Goal: Task Accomplishment & Management: Use online tool/utility

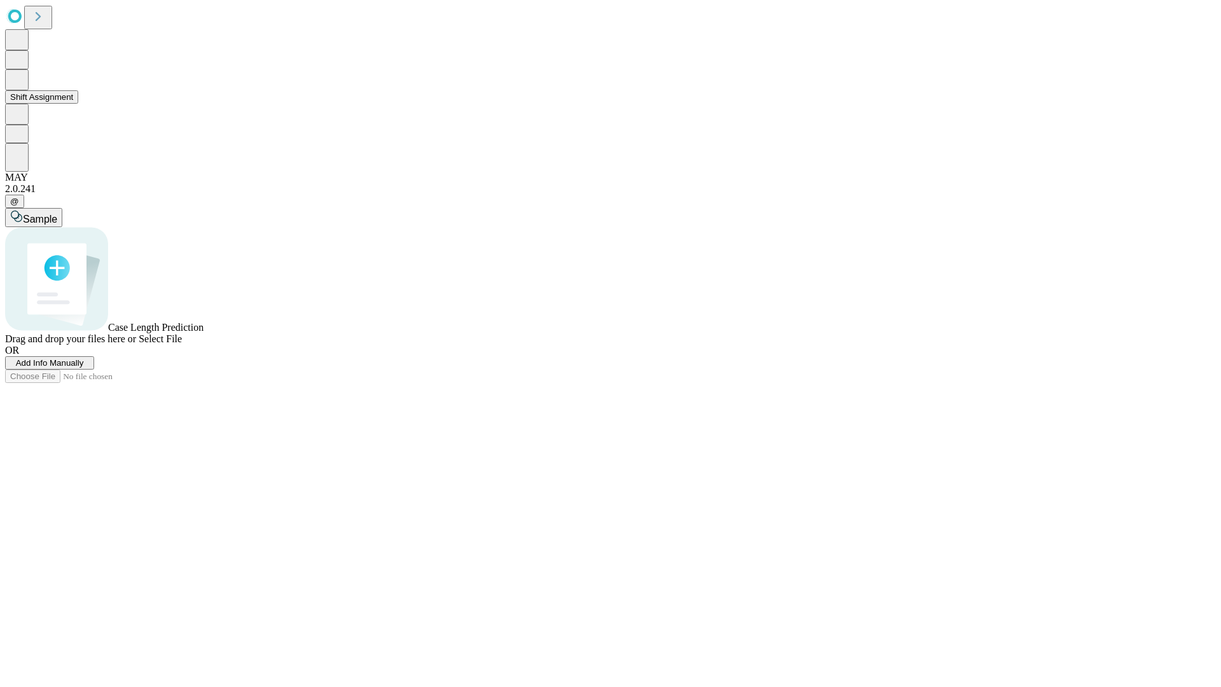
click at [78, 104] on button "Shift Assignment" at bounding box center [41, 96] width 73 height 13
